Goal: Check status: Check status

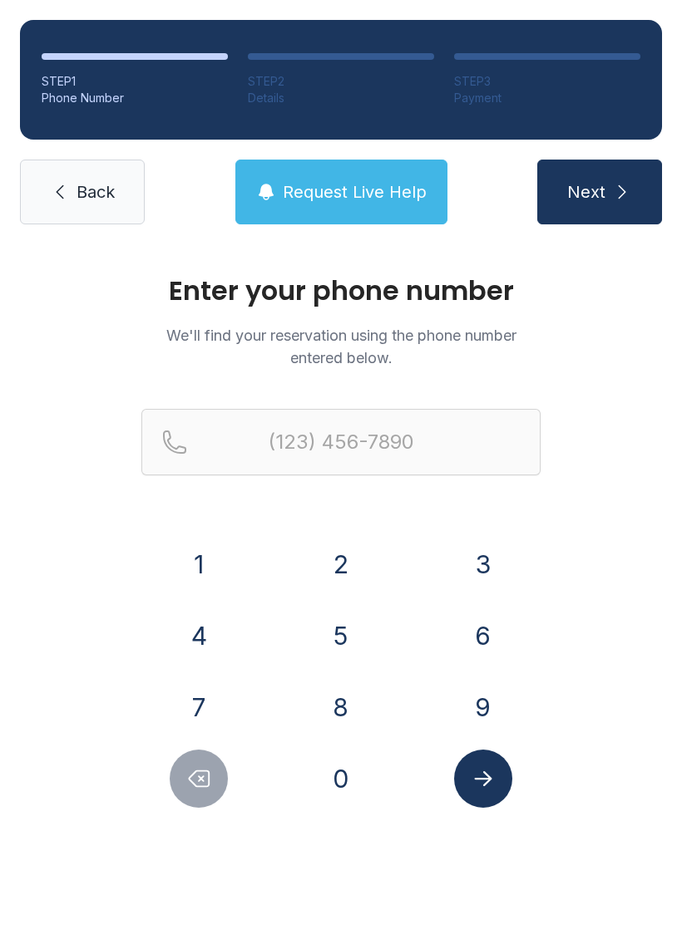
click at [496, 565] on button "3" at bounding box center [483, 564] width 58 height 58
click at [346, 795] on button "0" at bounding box center [341, 779] width 58 height 58
click at [362, 572] on button "2" at bounding box center [341, 564] width 58 height 58
click at [346, 623] on button "5" at bounding box center [341, 636] width 58 height 58
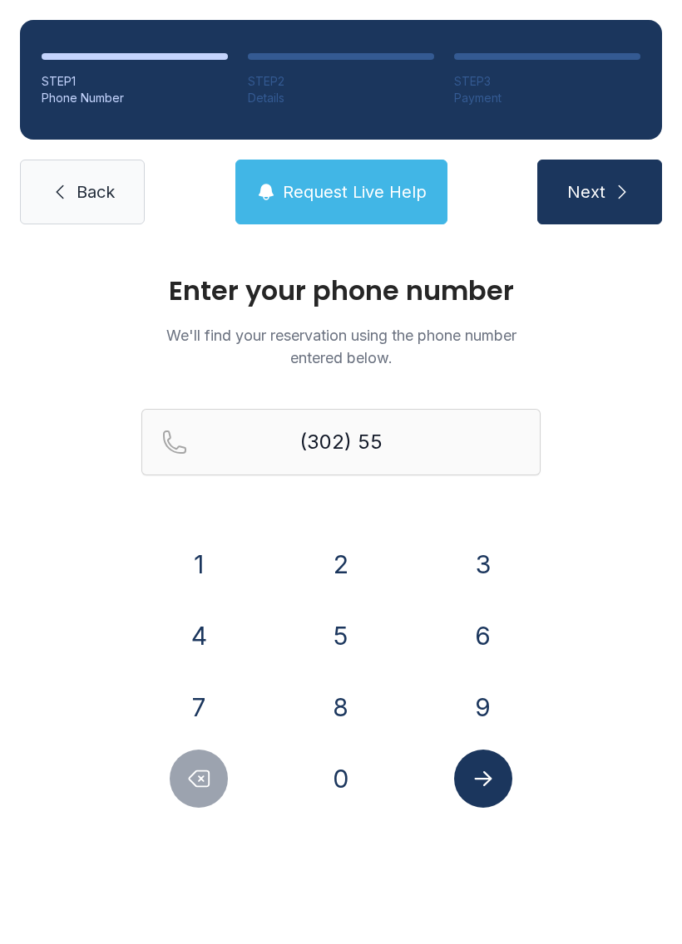
click at [490, 715] on button "9" at bounding box center [483, 707] width 58 height 58
click at [214, 637] on button "4" at bounding box center [199, 636] width 58 height 58
click at [337, 705] on button "8" at bounding box center [341, 707] width 58 height 58
click at [478, 711] on button "9" at bounding box center [483, 707] width 58 height 58
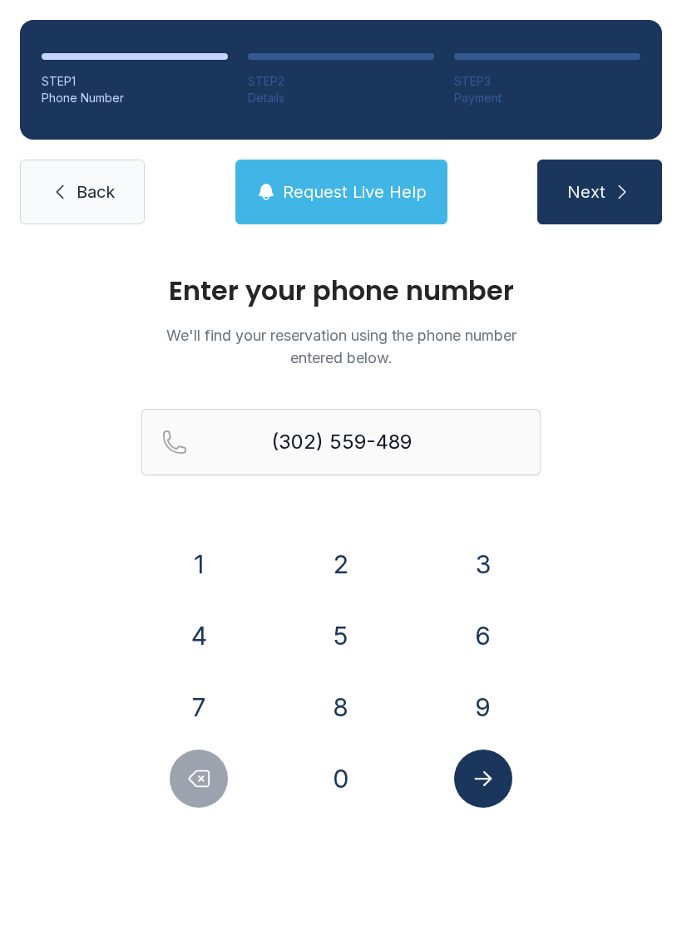
type input "[PHONE_NUMBER]"
click at [499, 786] on button "Submit lookup form" at bounding box center [483, 779] width 58 height 58
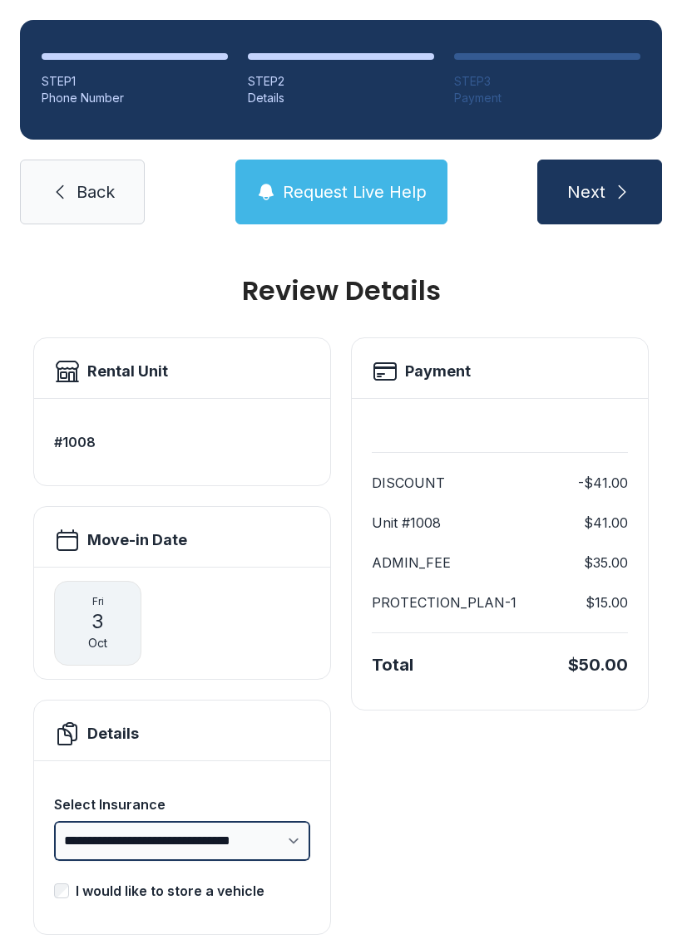
click at [288, 842] on select "**********" at bounding box center [182, 841] width 256 height 40
